Goal: Information Seeking & Learning: Understand process/instructions

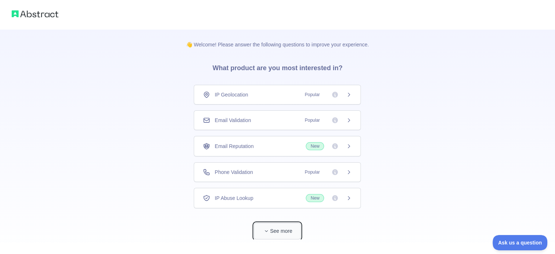
click at [283, 227] on button "See more" at bounding box center [277, 231] width 47 height 16
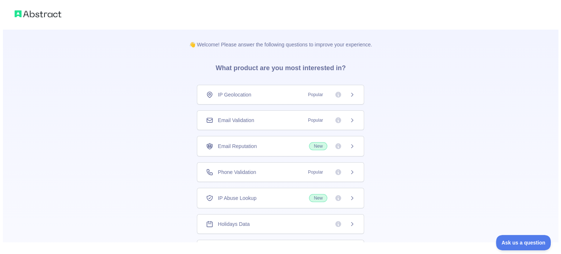
scroll to position [26, 0]
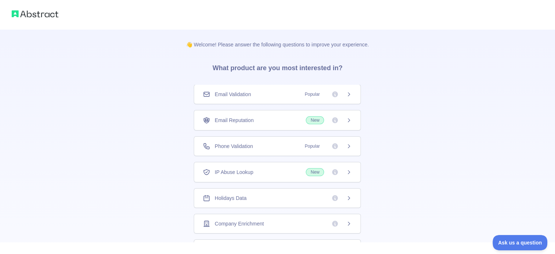
click at [295, 199] on div "Holidays Data" at bounding box center [277, 197] width 149 height 7
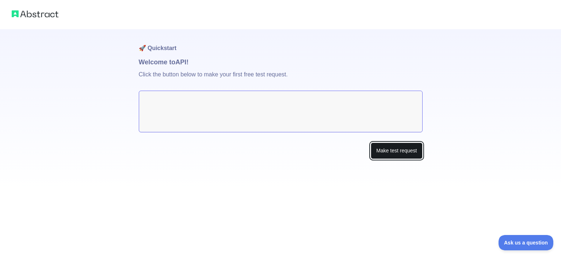
click at [384, 150] on button "Make test request" at bounding box center [396, 150] width 51 height 16
click at [348, 99] on textarea at bounding box center [281, 112] width 284 height 42
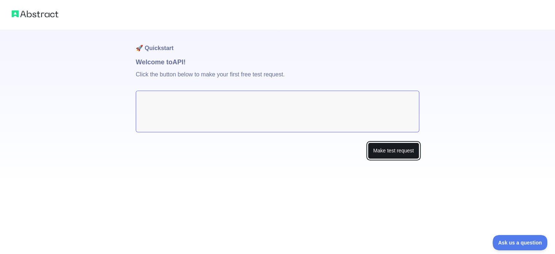
click at [393, 148] on button "Make test request" at bounding box center [393, 150] width 51 height 16
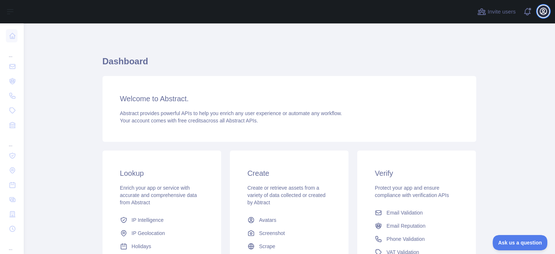
click at [545, 10] on icon "button" at bounding box center [543, 11] width 9 height 9
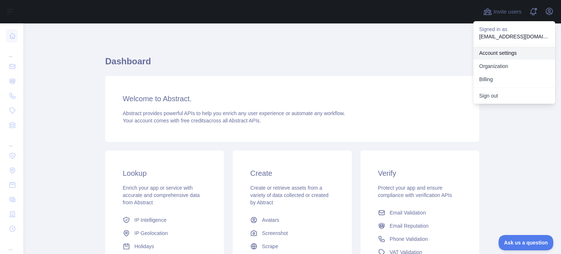
click at [495, 53] on link "Account settings" at bounding box center [514, 52] width 82 height 13
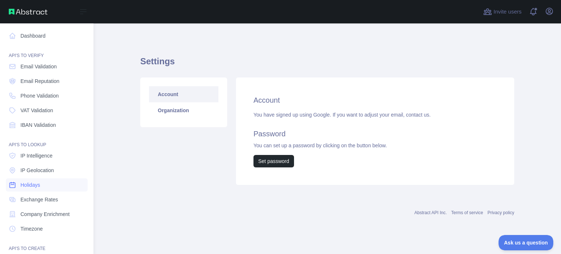
click at [32, 182] on span "Holidays" at bounding box center [30, 184] width 20 height 7
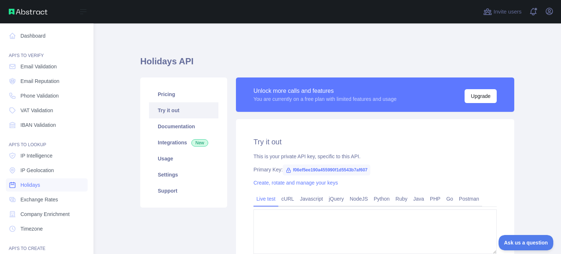
type textarea "**********"
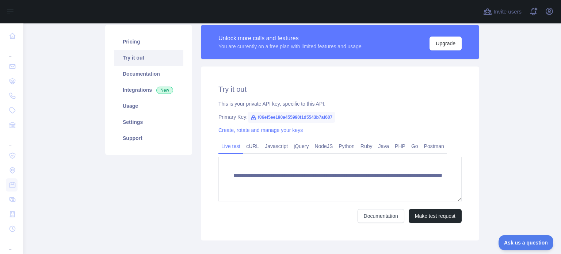
scroll to position [54, 0]
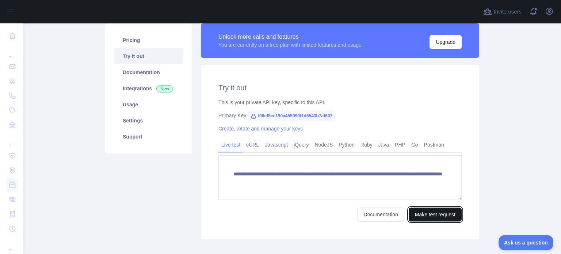
click at [429, 214] on button "Make test request" at bounding box center [435, 214] width 53 height 14
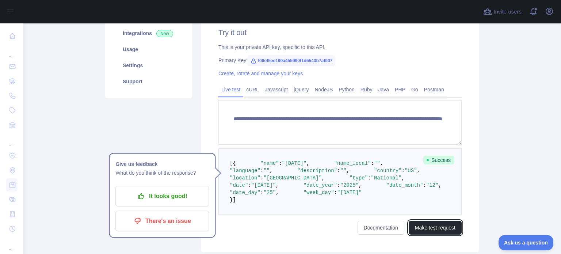
scroll to position [108, 0]
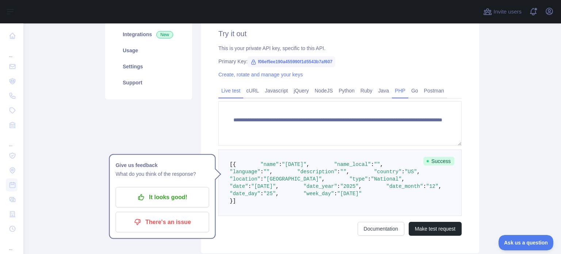
click at [396, 89] on link "PHP" at bounding box center [400, 91] width 16 height 12
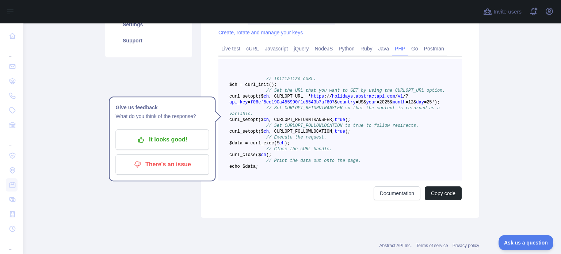
scroll to position [203, 0]
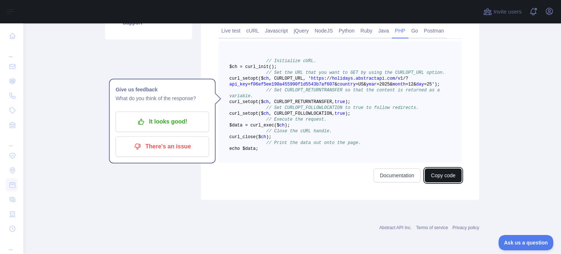
click at [433, 174] on button "Copy code" at bounding box center [443, 175] width 37 height 14
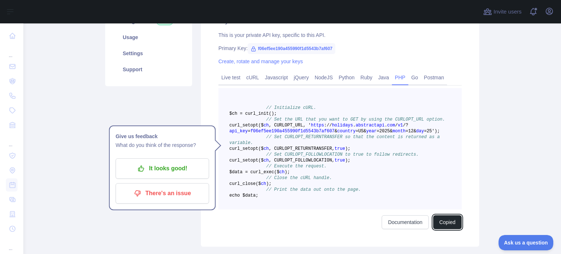
scroll to position [121, 0]
click at [267, 79] on link "Javascript" at bounding box center [276, 78] width 29 height 12
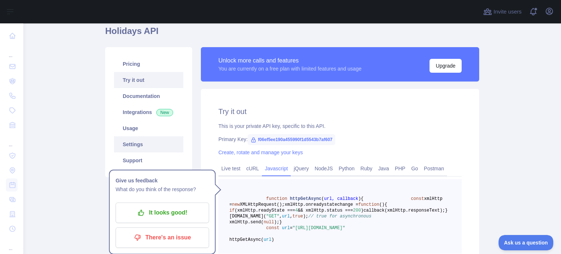
scroll to position [27, 0]
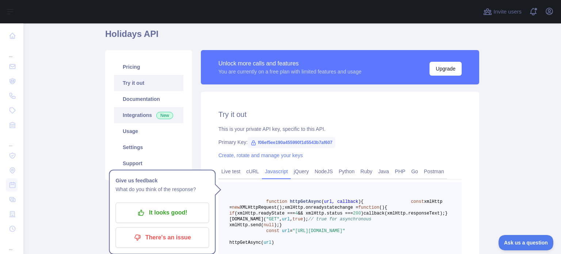
click at [139, 112] on link "Integrations New" at bounding box center [148, 115] width 69 height 16
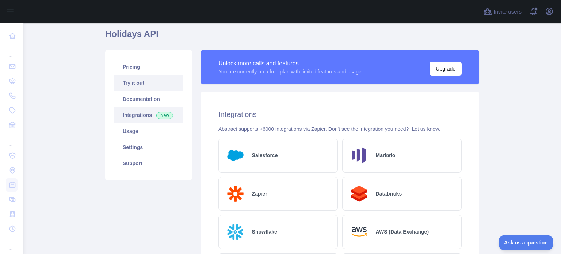
click at [137, 83] on link "Try it out" at bounding box center [148, 83] width 69 height 16
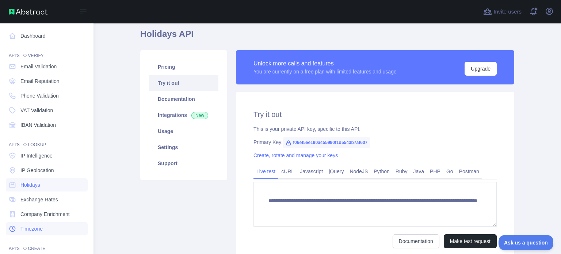
click at [44, 227] on link "Timezone" at bounding box center [47, 228] width 82 height 13
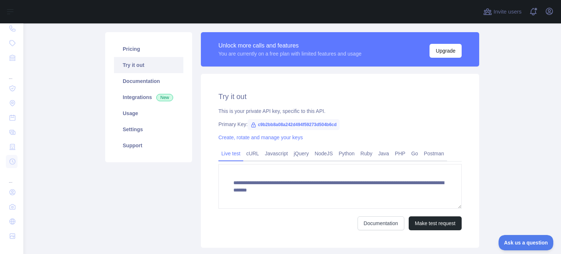
scroll to position [47, 0]
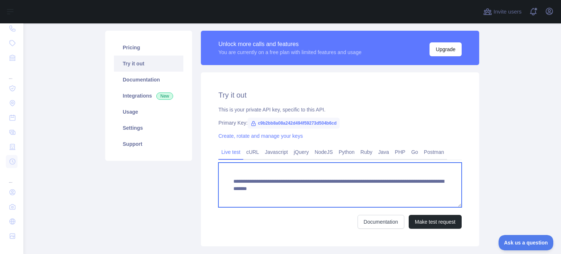
click at [342, 187] on textarea "**********" at bounding box center [339, 184] width 243 height 45
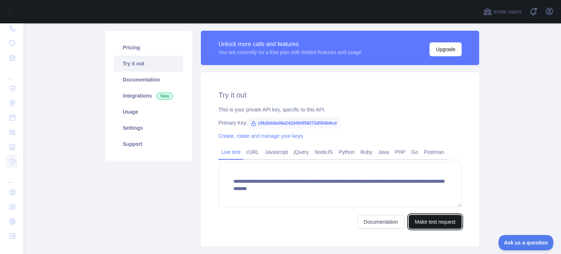
click at [438, 221] on button "Make test request" at bounding box center [435, 222] width 53 height 14
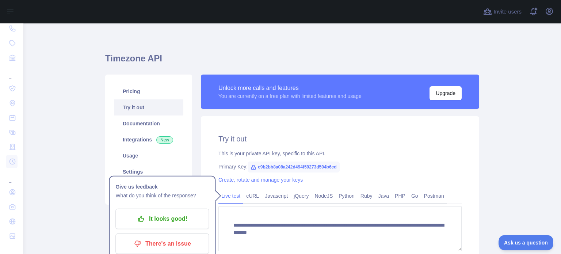
scroll to position [0, 0]
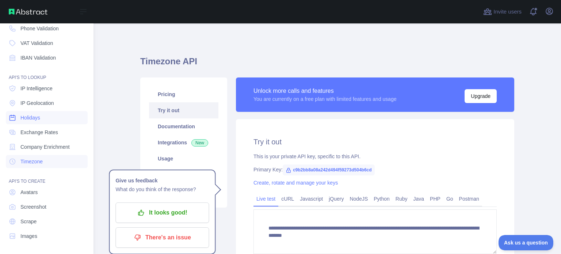
click at [39, 115] on span "Holidays" at bounding box center [30, 117] width 20 height 7
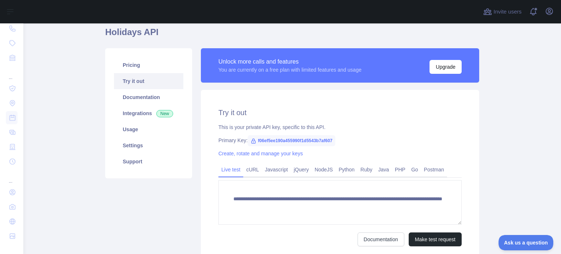
scroll to position [31, 0]
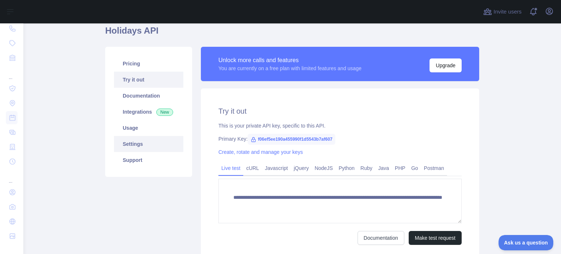
click at [153, 147] on link "Settings" at bounding box center [148, 144] width 69 height 16
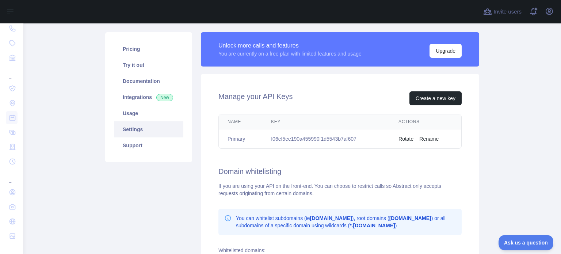
scroll to position [42, 0]
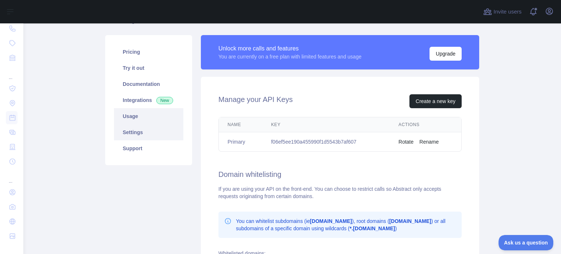
click at [141, 114] on link "Usage" at bounding box center [148, 116] width 69 height 16
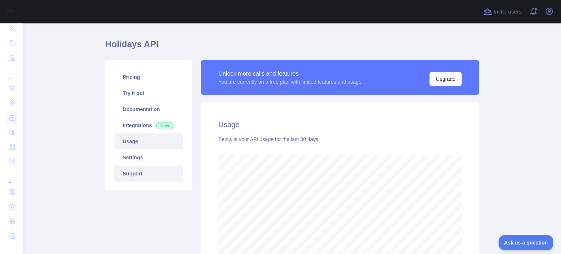
scroll to position [15, 0]
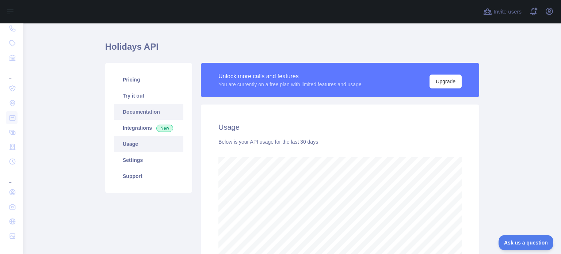
click at [146, 113] on link "Documentation" at bounding box center [148, 112] width 69 height 16
click at [148, 99] on link "Try it out" at bounding box center [148, 96] width 69 height 16
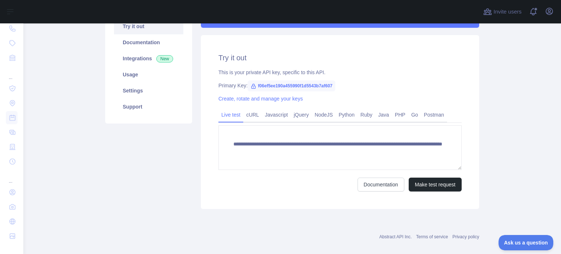
scroll to position [84, 0]
click at [273, 87] on span "f06ef5ee190a455990f1d5543b7af607" at bounding box center [292, 86] width 88 height 11
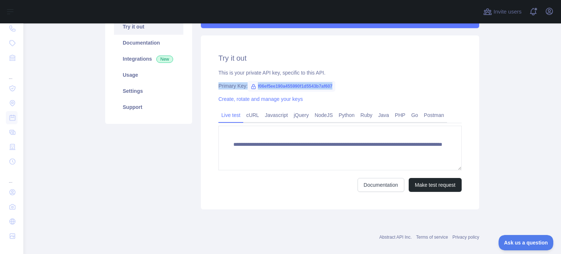
click at [273, 87] on span "f06ef5ee190a455990f1d5543b7af607" at bounding box center [292, 86] width 88 height 11
copy span "f06ef5ee190a455990f1d5543b7af607"
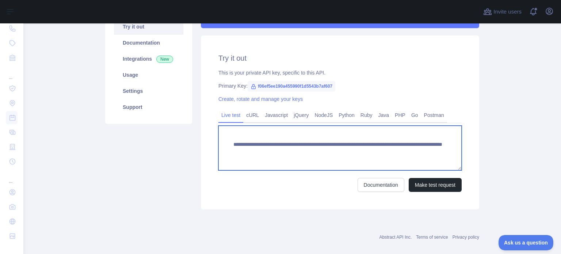
click at [427, 152] on textarea "**********" at bounding box center [339, 148] width 243 height 45
click at [364, 153] on textarea "**********" at bounding box center [339, 148] width 243 height 45
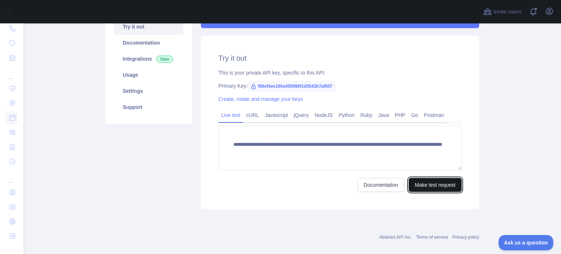
click at [429, 182] on button "Make test request" at bounding box center [435, 185] width 53 height 14
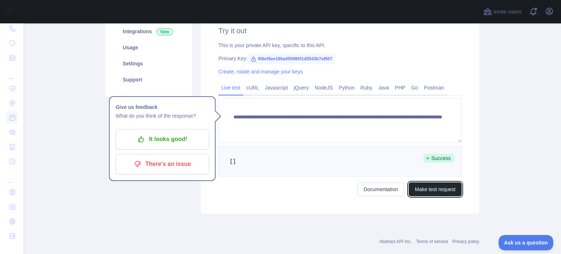
scroll to position [111, 0]
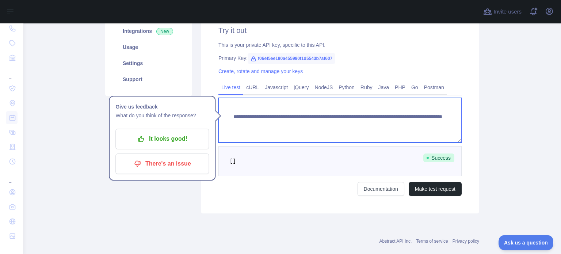
click at [446, 125] on textarea "**********" at bounding box center [339, 120] width 243 height 45
type textarea "**********"
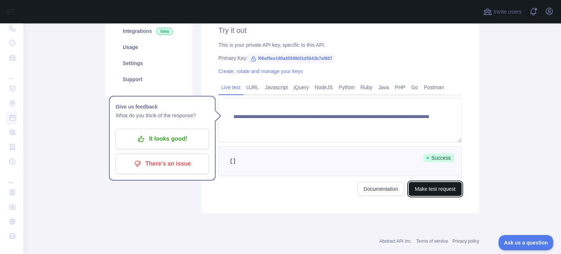
click at [428, 192] on button "Make test request" at bounding box center [435, 189] width 53 height 14
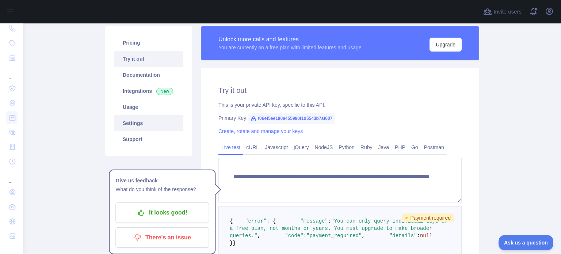
scroll to position [51, 0]
click at [157, 63] on link "Try it out" at bounding box center [148, 59] width 69 height 16
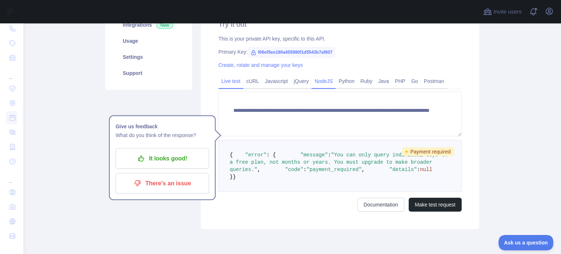
scroll to position [120, 0]
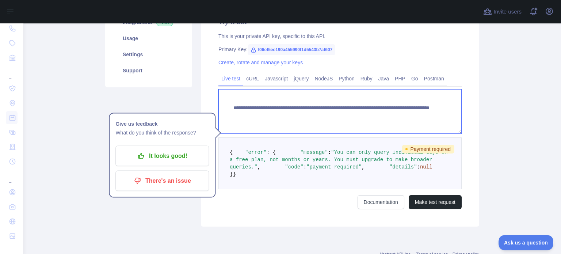
click at [422, 114] on textarea "**********" at bounding box center [339, 111] width 243 height 45
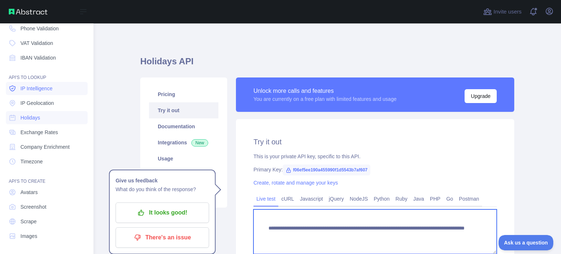
scroll to position [0, 0]
